Goal: Information Seeking & Learning: Learn about a topic

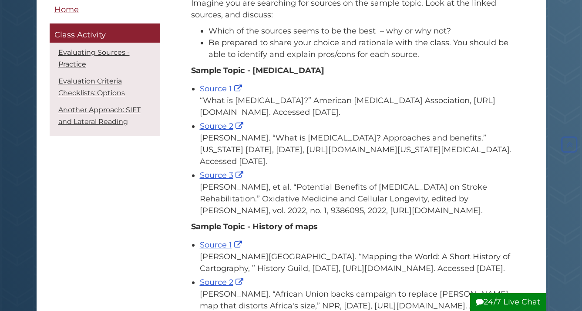
scroll to position [153, 0]
click at [215, 92] on link "Source 1" at bounding box center [222, 89] width 44 height 10
click at [221, 127] on link "Source 2" at bounding box center [223, 127] width 46 height 10
click at [219, 181] on div "Source 3 [PERSON_NAME], et al. “Potential Benefits of [MEDICAL_DATA] on Stroke …" at bounding box center [357, 193] width 315 height 47
click at [219, 177] on link "Source 3" at bounding box center [223, 176] width 46 height 10
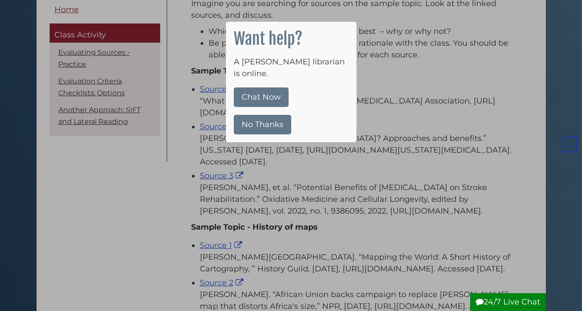
click at [265, 115] on button "No Thanks" at bounding box center [262, 125] width 57 height 20
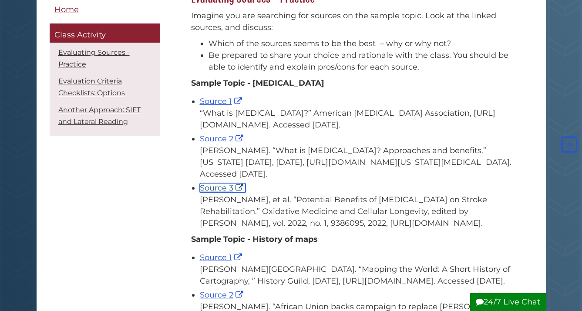
scroll to position [142, 0]
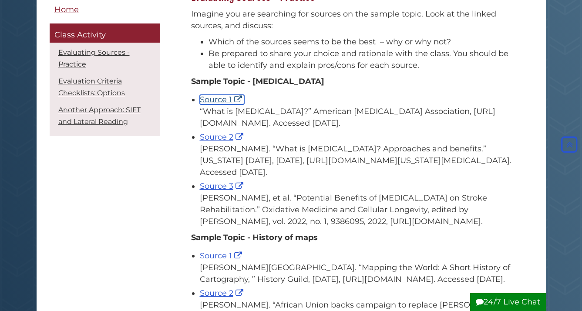
click at [210, 100] on link "Source 1" at bounding box center [222, 100] width 44 height 10
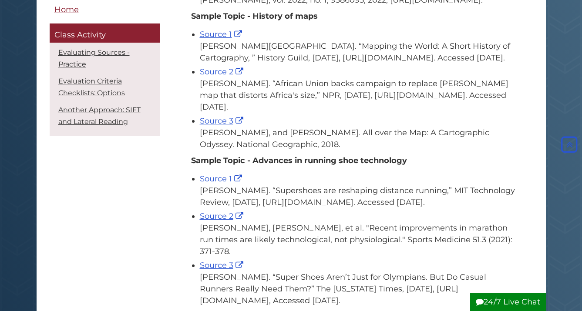
scroll to position [364, 0]
click at [221, 36] on link "Source 1" at bounding box center [222, 34] width 44 height 10
click at [219, 76] on link "Source 2" at bounding box center [223, 72] width 46 height 10
click at [211, 125] on link "Source 3" at bounding box center [223, 121] width 46 height 10
click at [226, 183] on link "Source 1" at bounding box center [222, 179] width 44 height 10
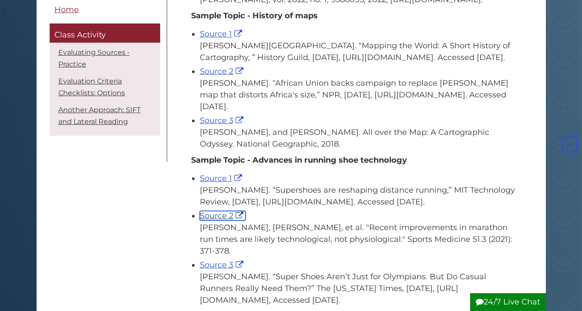
click at [216, 221] on link "Source 2" at bounding box center [223, 216] width 46 height 10
click at [221, 270] on link "Source 3" at bounding box center [223, 265] width 46 height 10
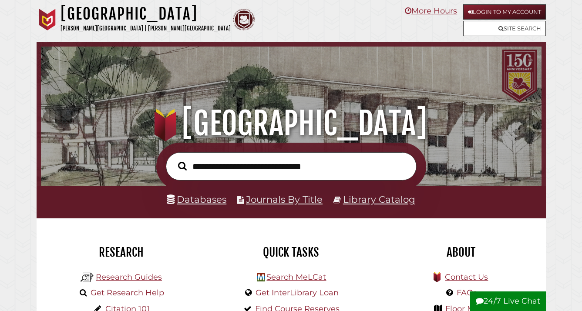
scroll to position [165, 496]
type input "**********"
click at [174, 159] on button "Search" at bounding box center [182, 165] width 17 height 13
